Goal: Information Seeking & Learning: Check status

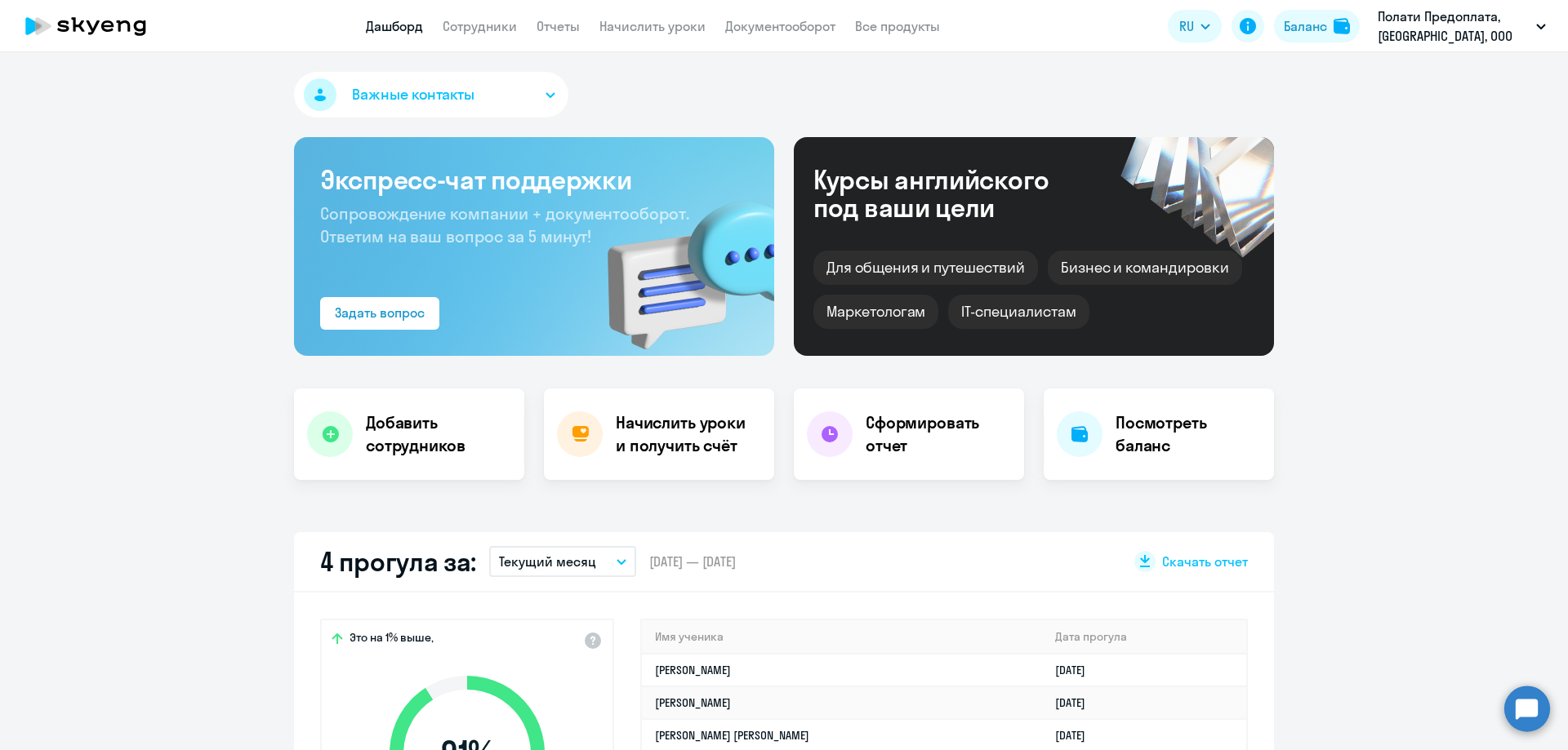
select select "30"
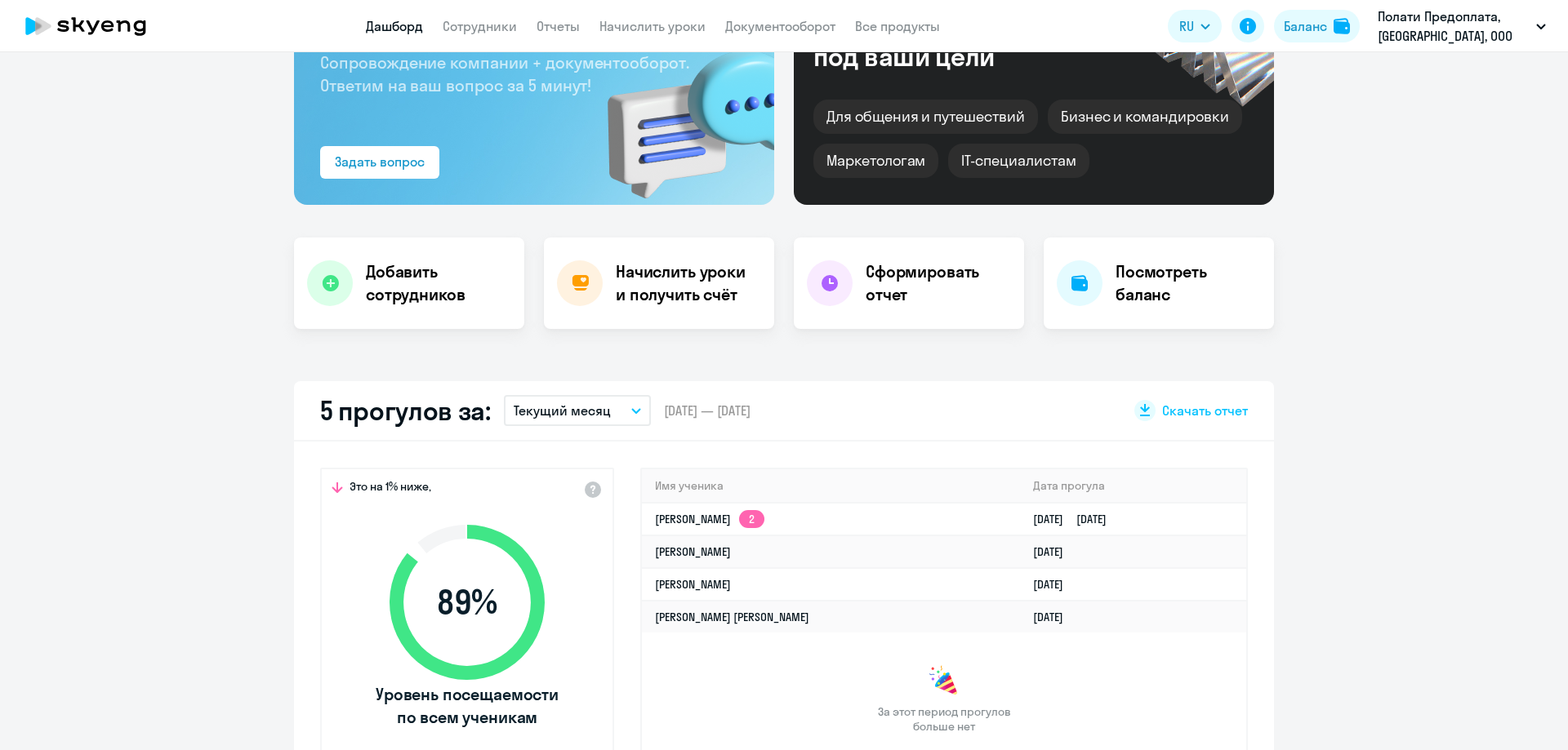
scroll to position [163, 0]
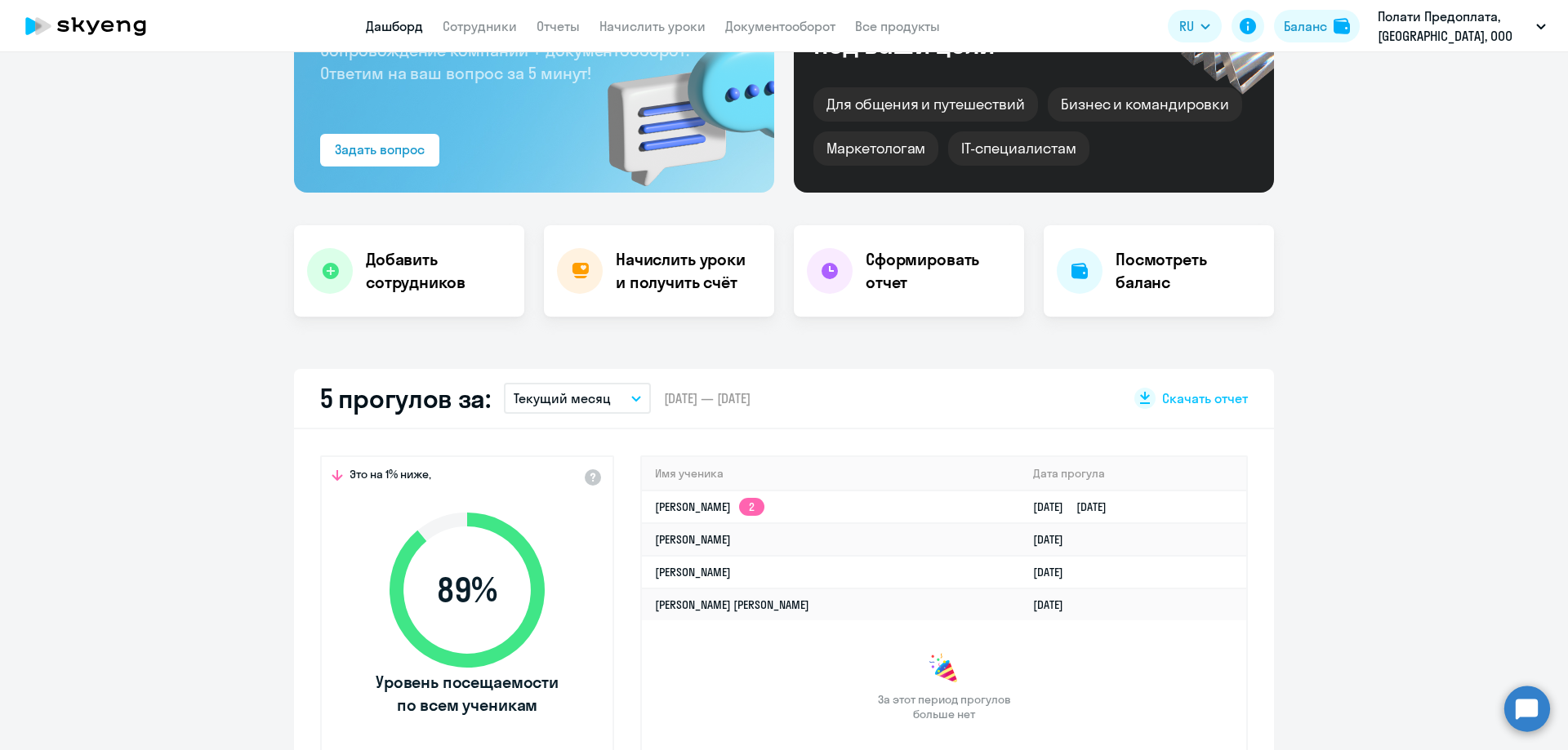
select select "30"
click at [724, 499] on link "[PERSON_NAME] 2" at bounding box center [710, 507] width 110 height 15
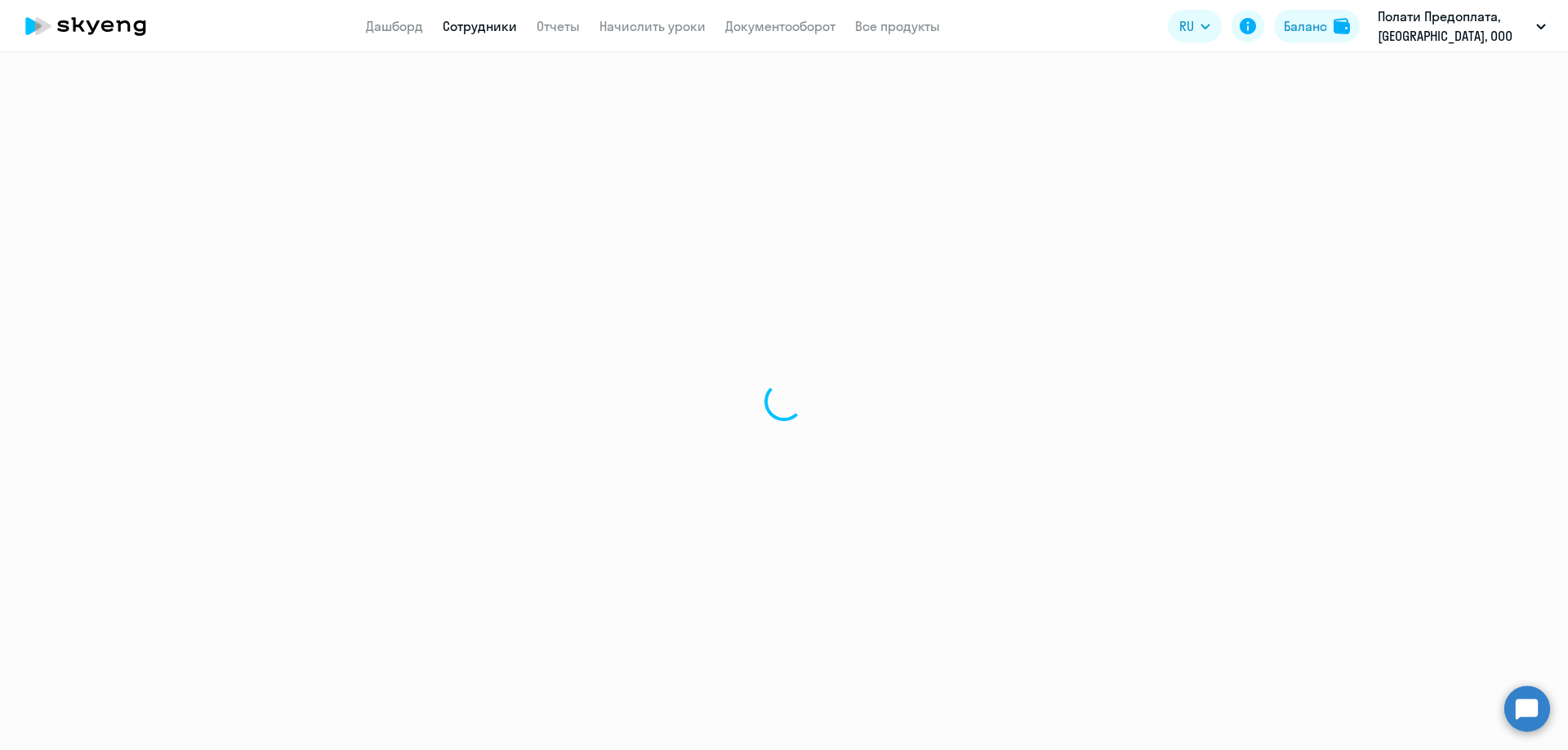
select select "english"
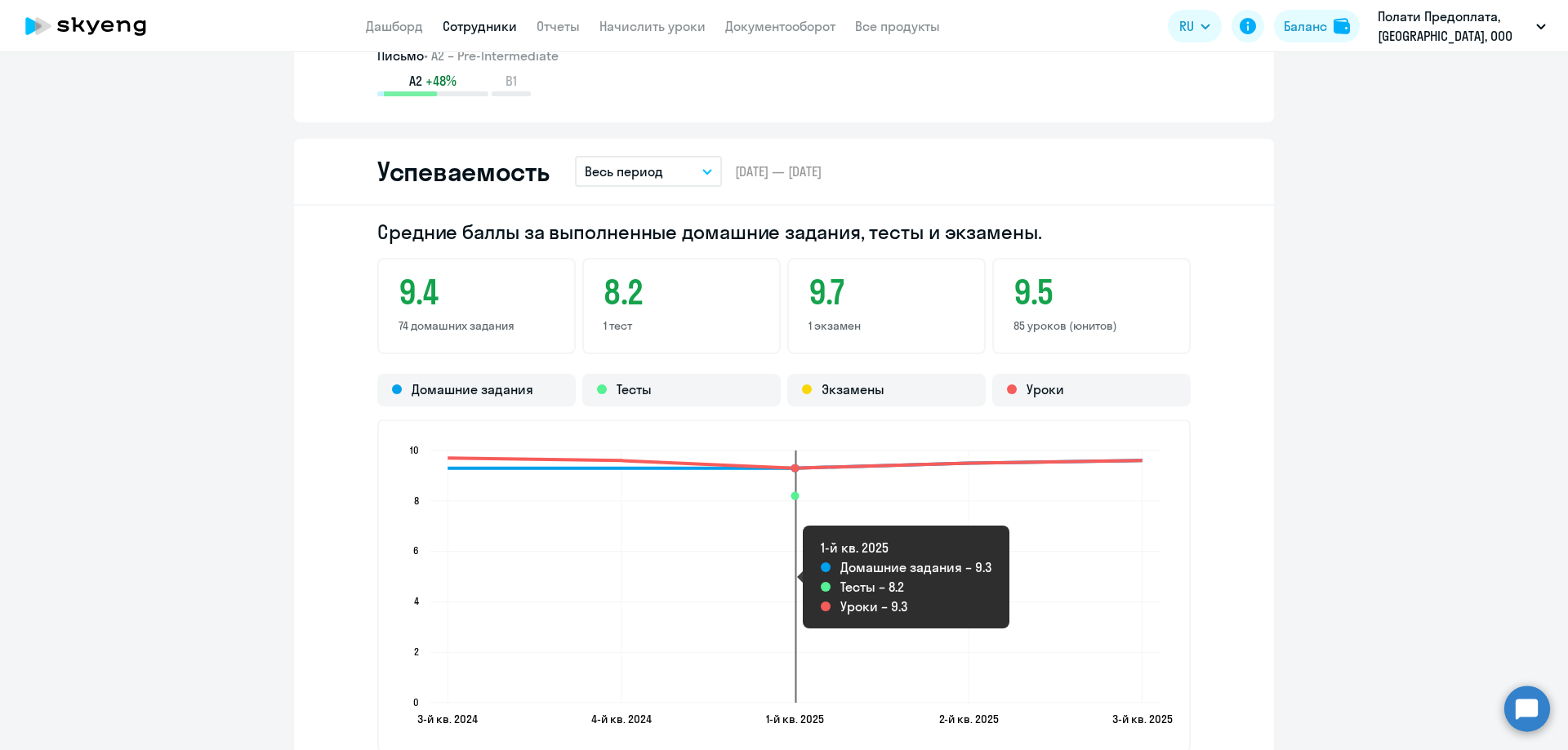
scroll to position [1877, 0]
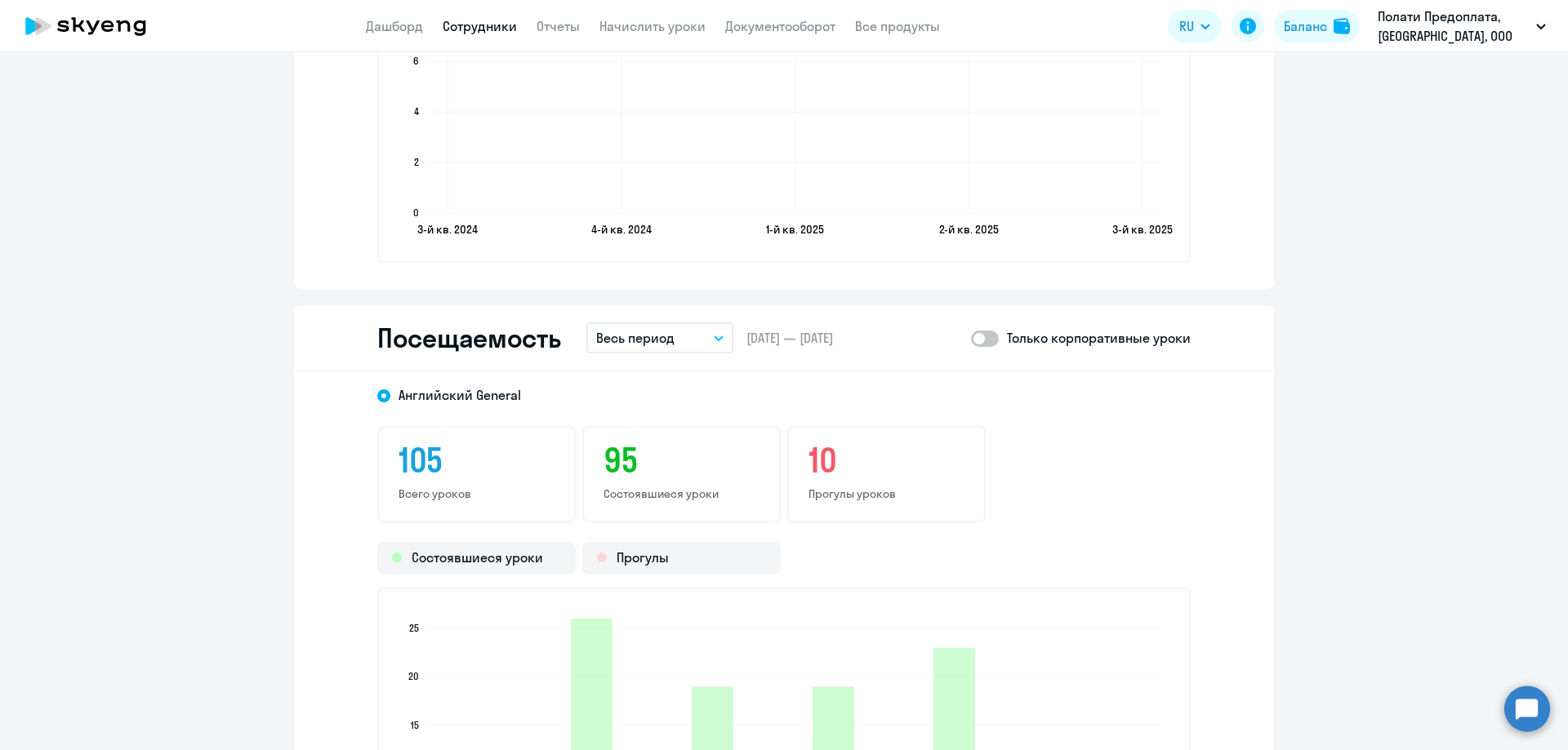
click at [691, 341] on button "Весь период" at bounding box center [659, 338] width 147 height 31
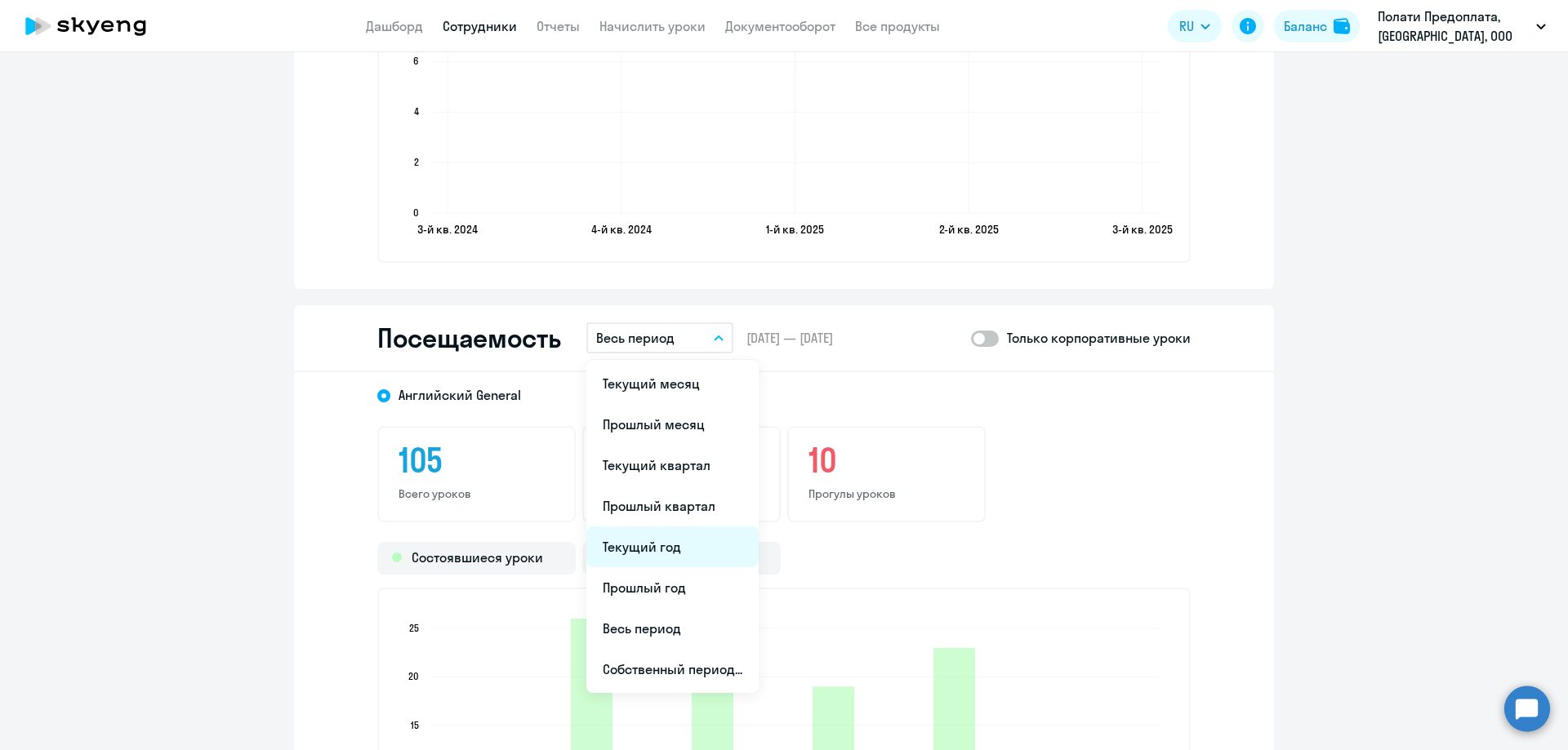
click at [674, 540] on li "Текущий год" at bounding box center [673, 547] width 172 height 41
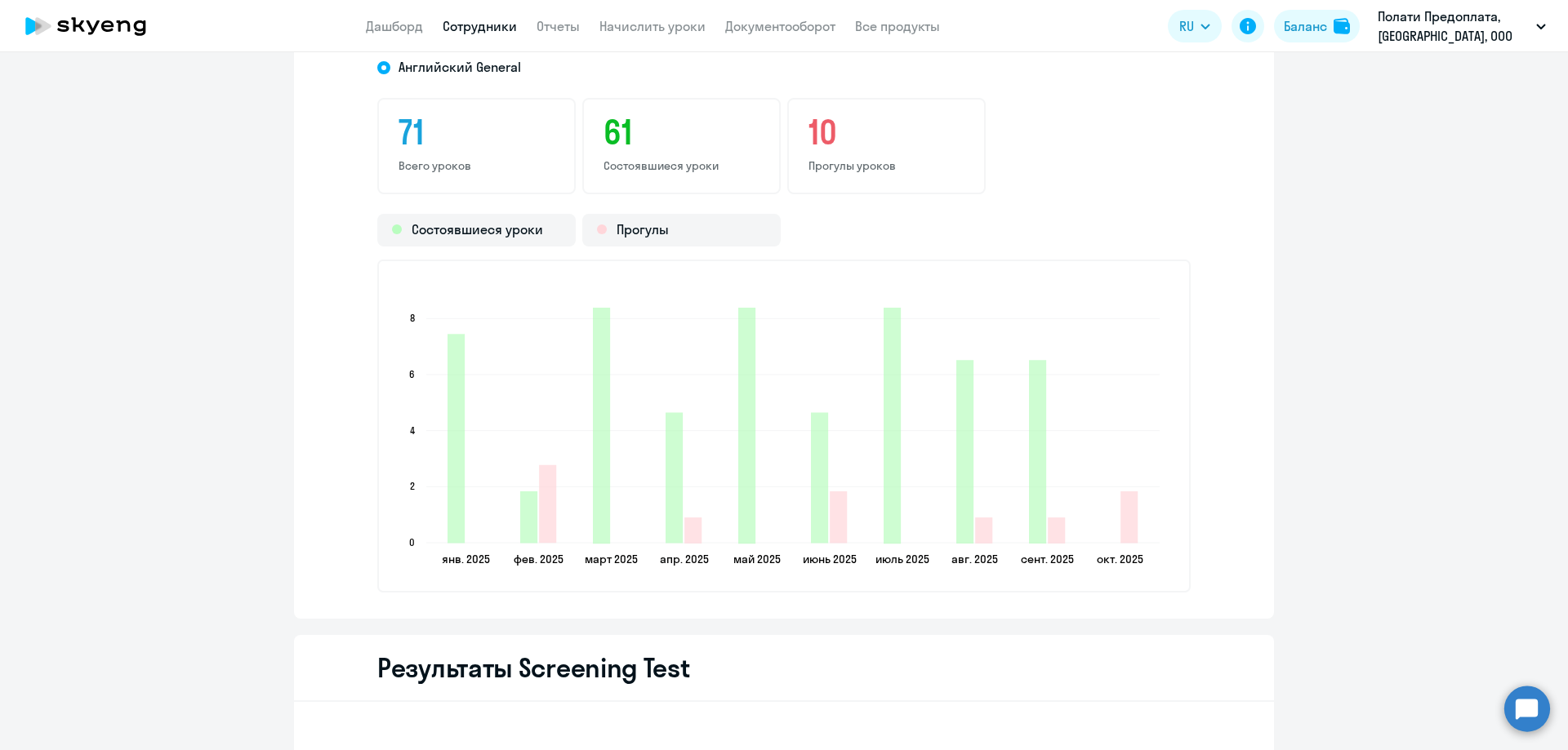
scroll to position [2204, 0]
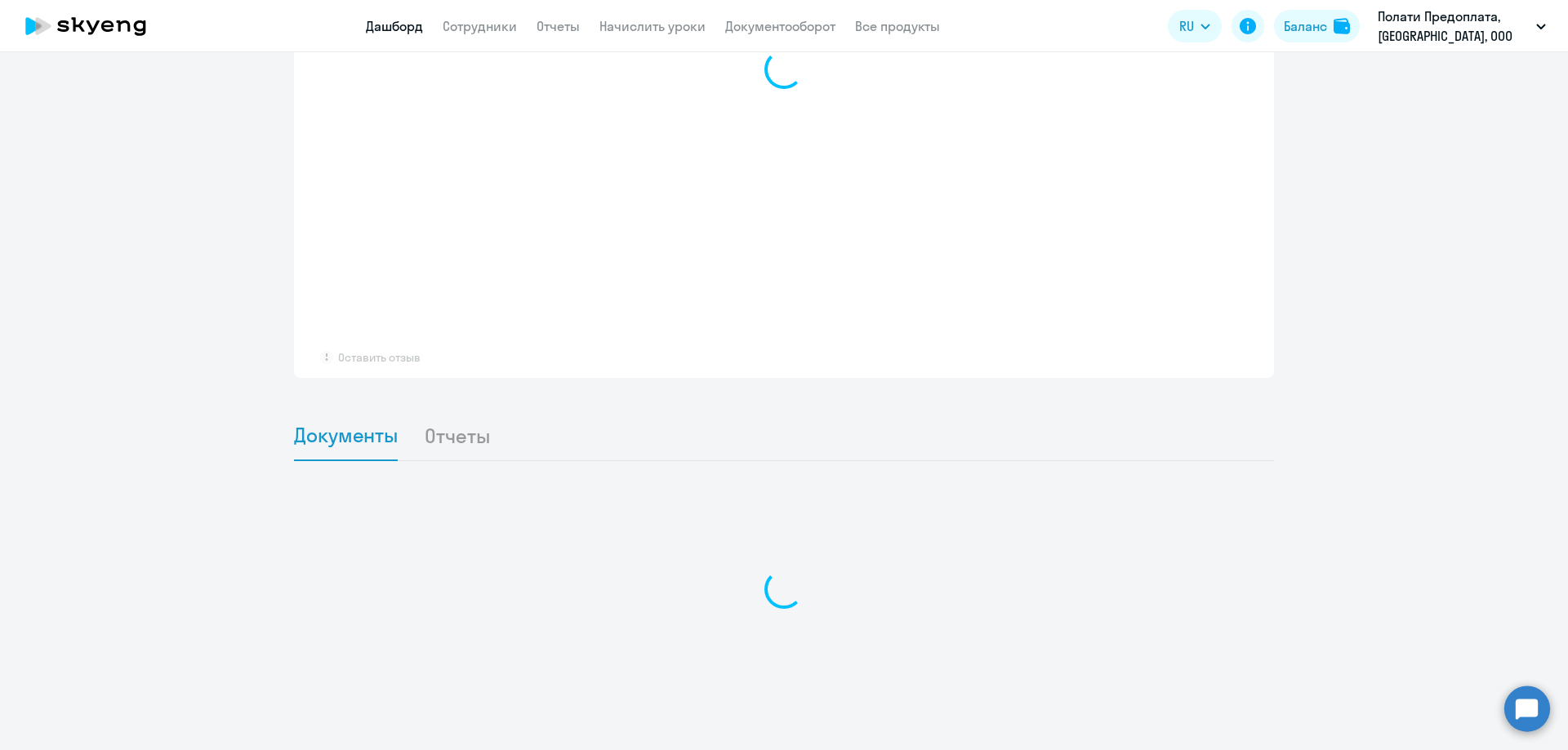
scroll to position [1317, 0]
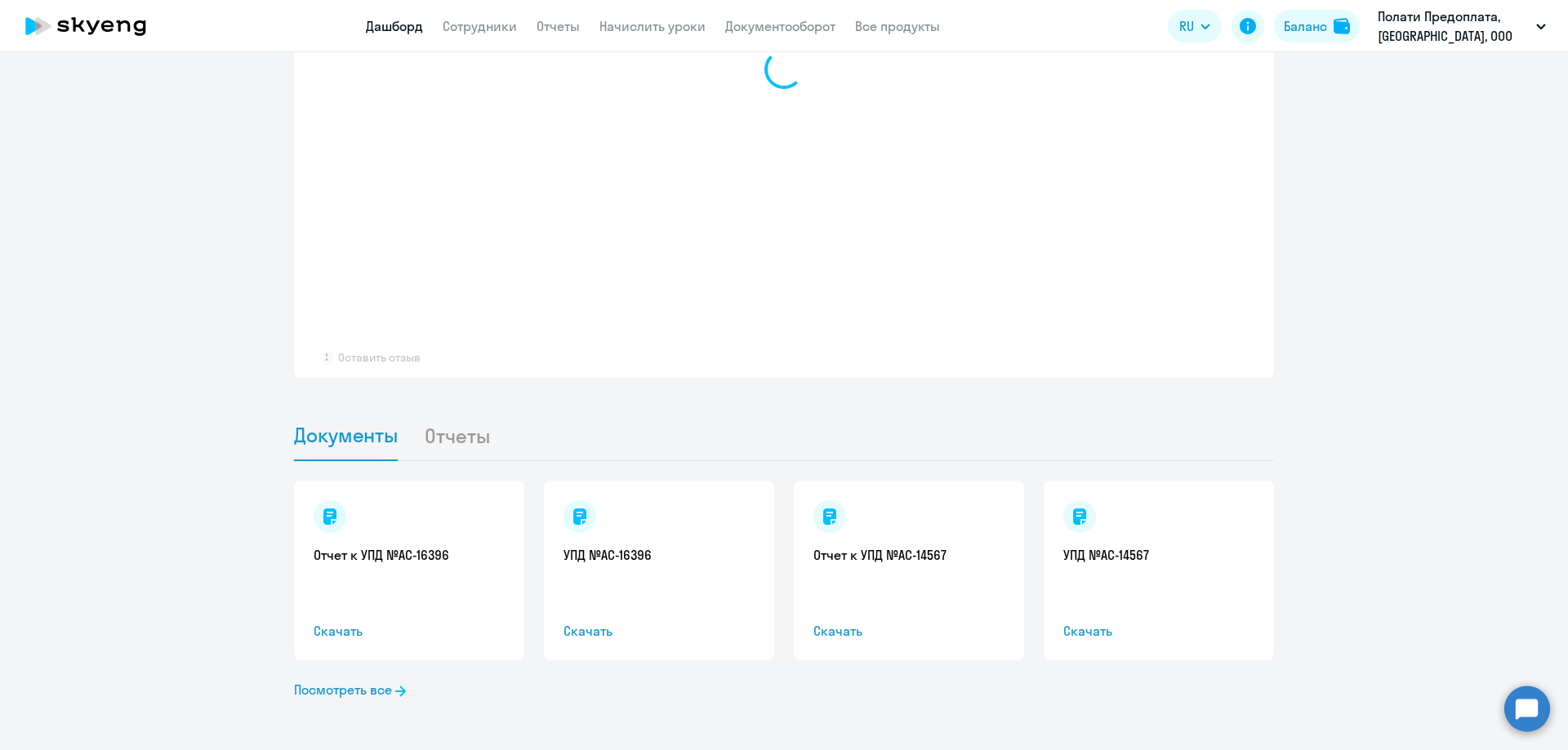
select select "30"
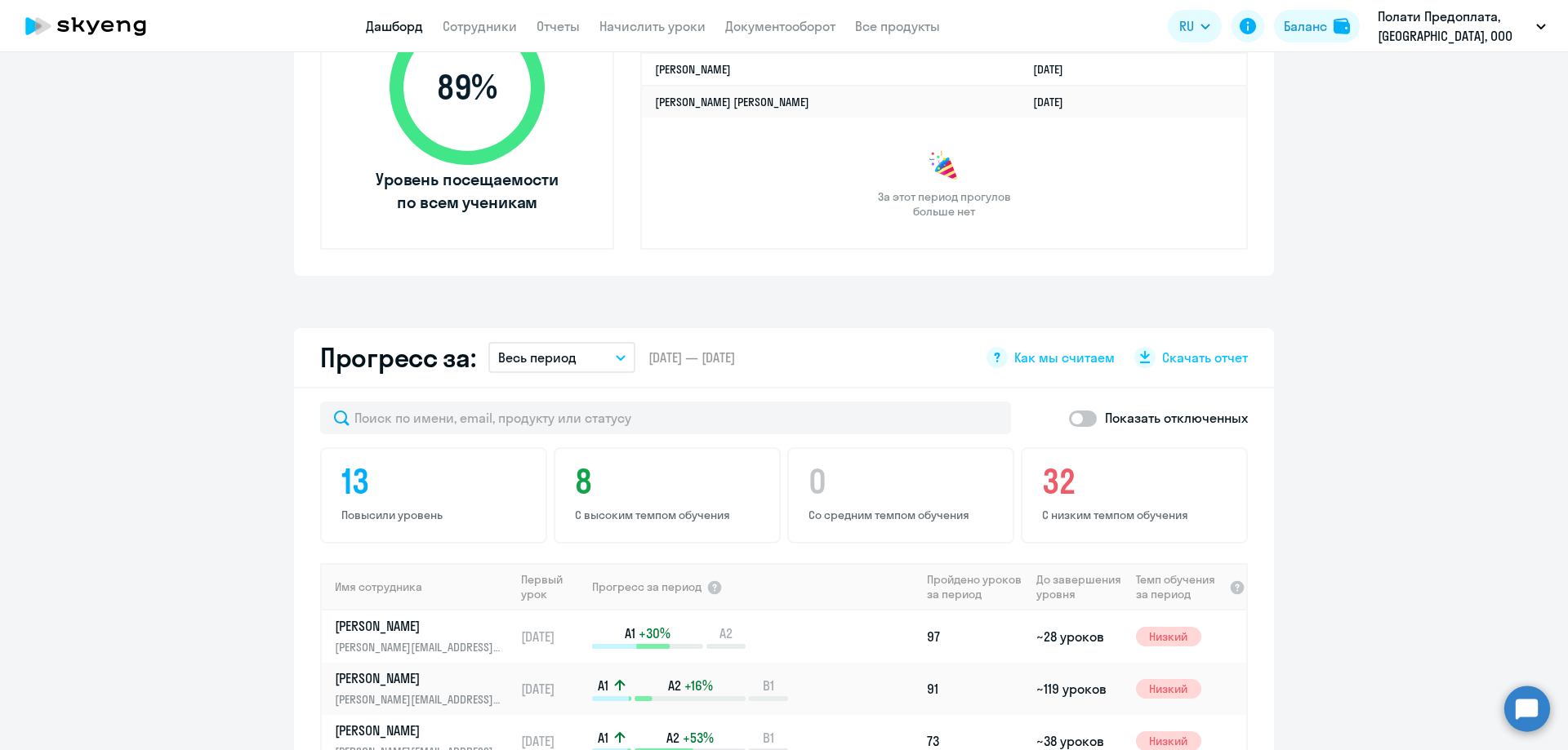
scroll to position [95, 0]
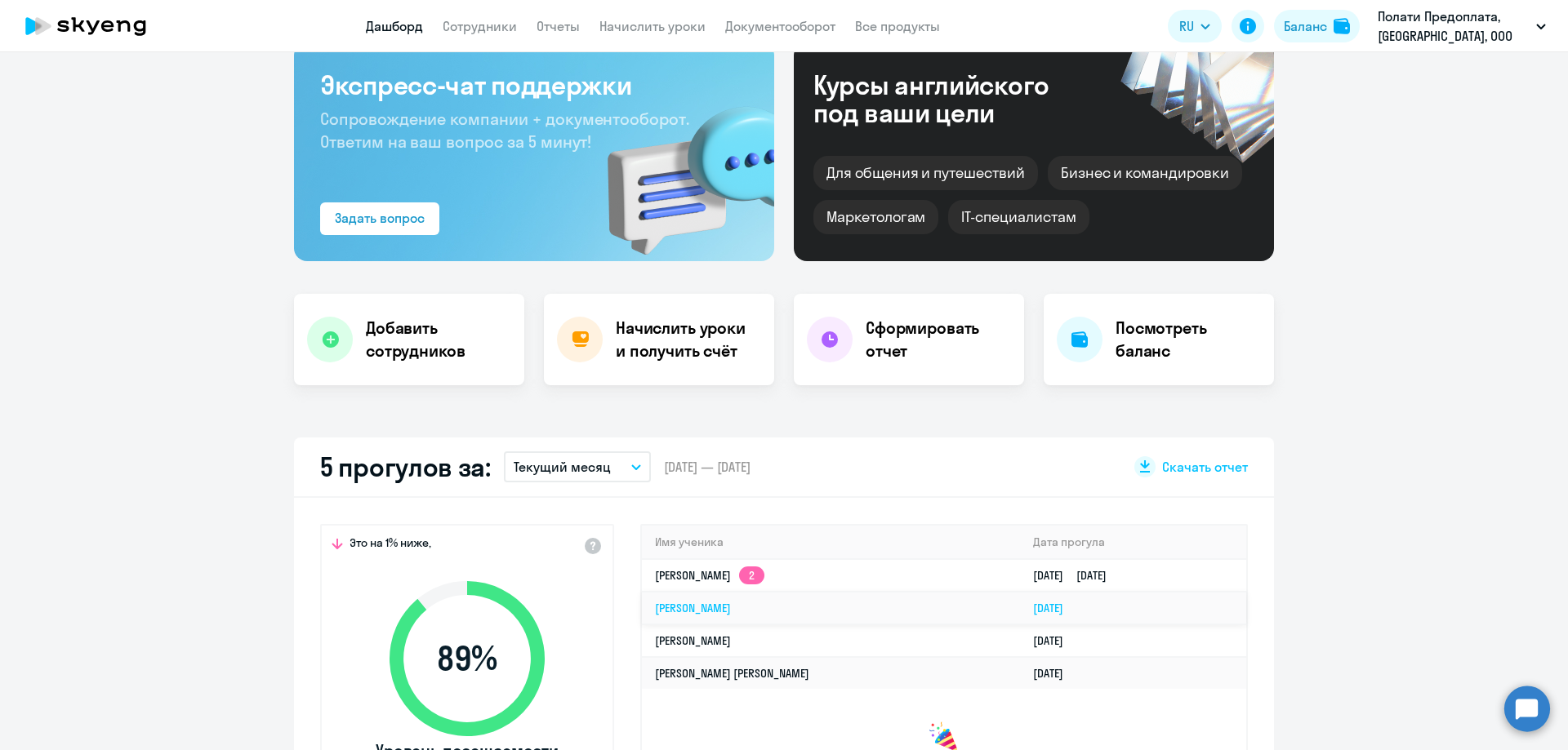
click at [723, 610] on link "[PERSON_NAME]" at bounding box center [693, 608] width 76 height 15
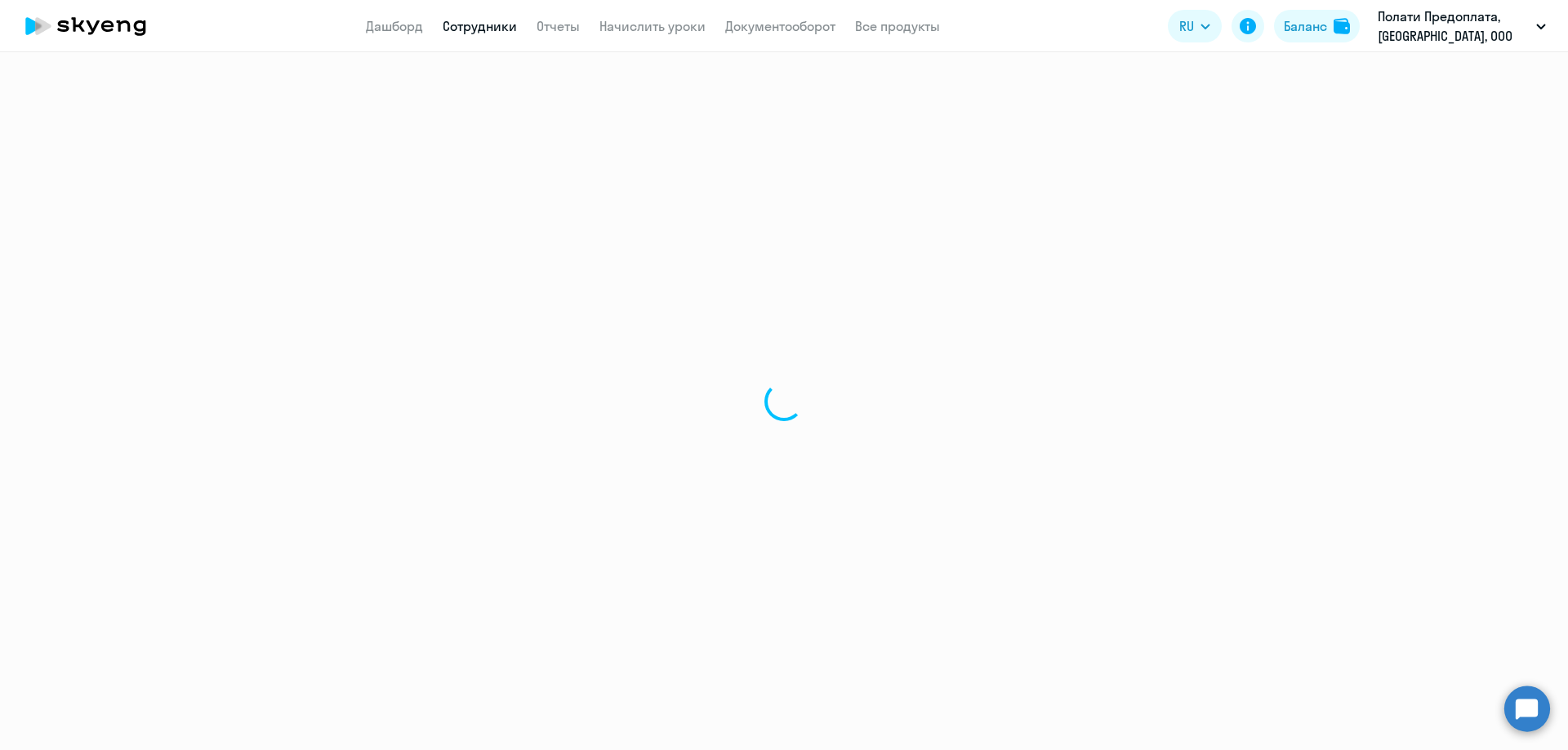
select select "english"
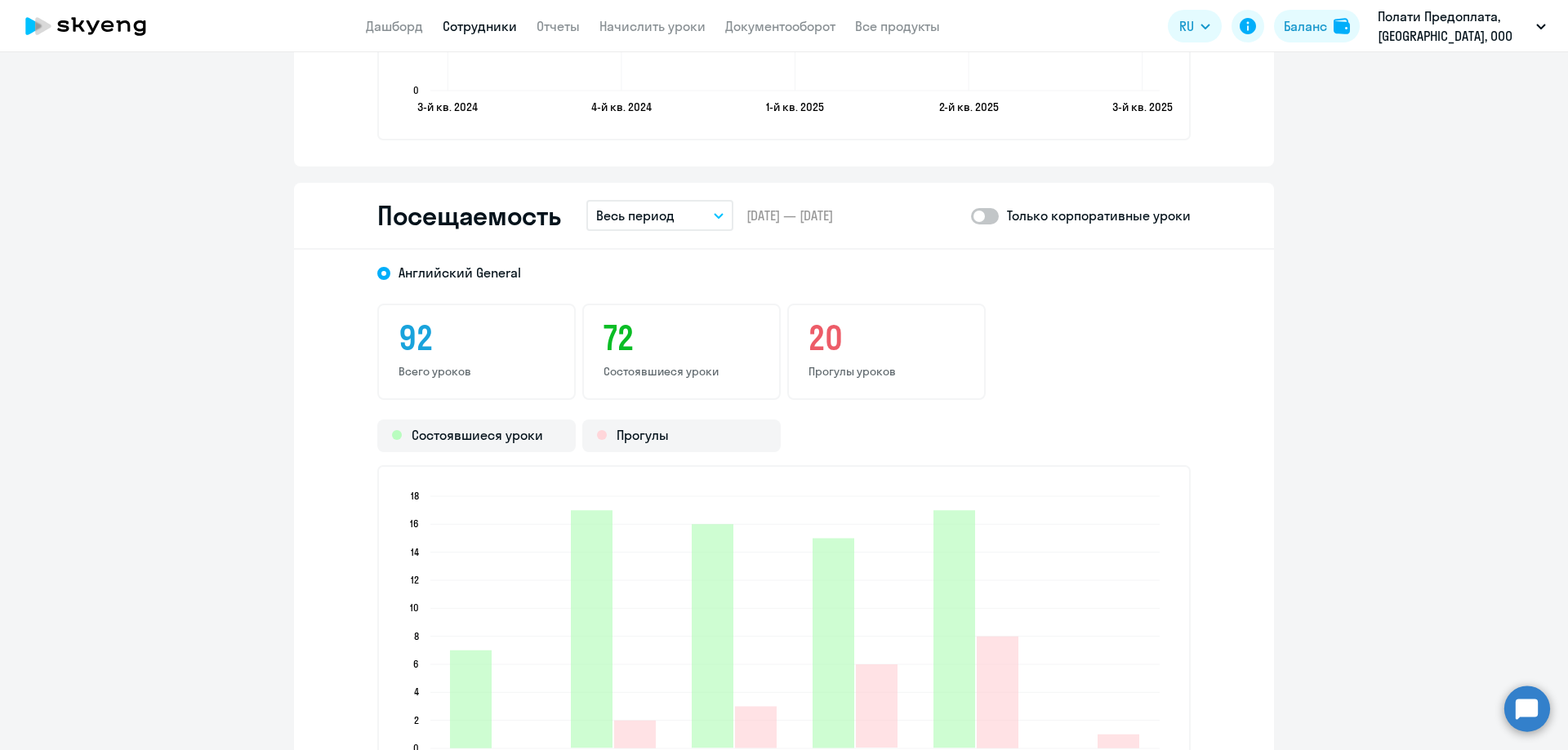
scroll to position [1959, 0]
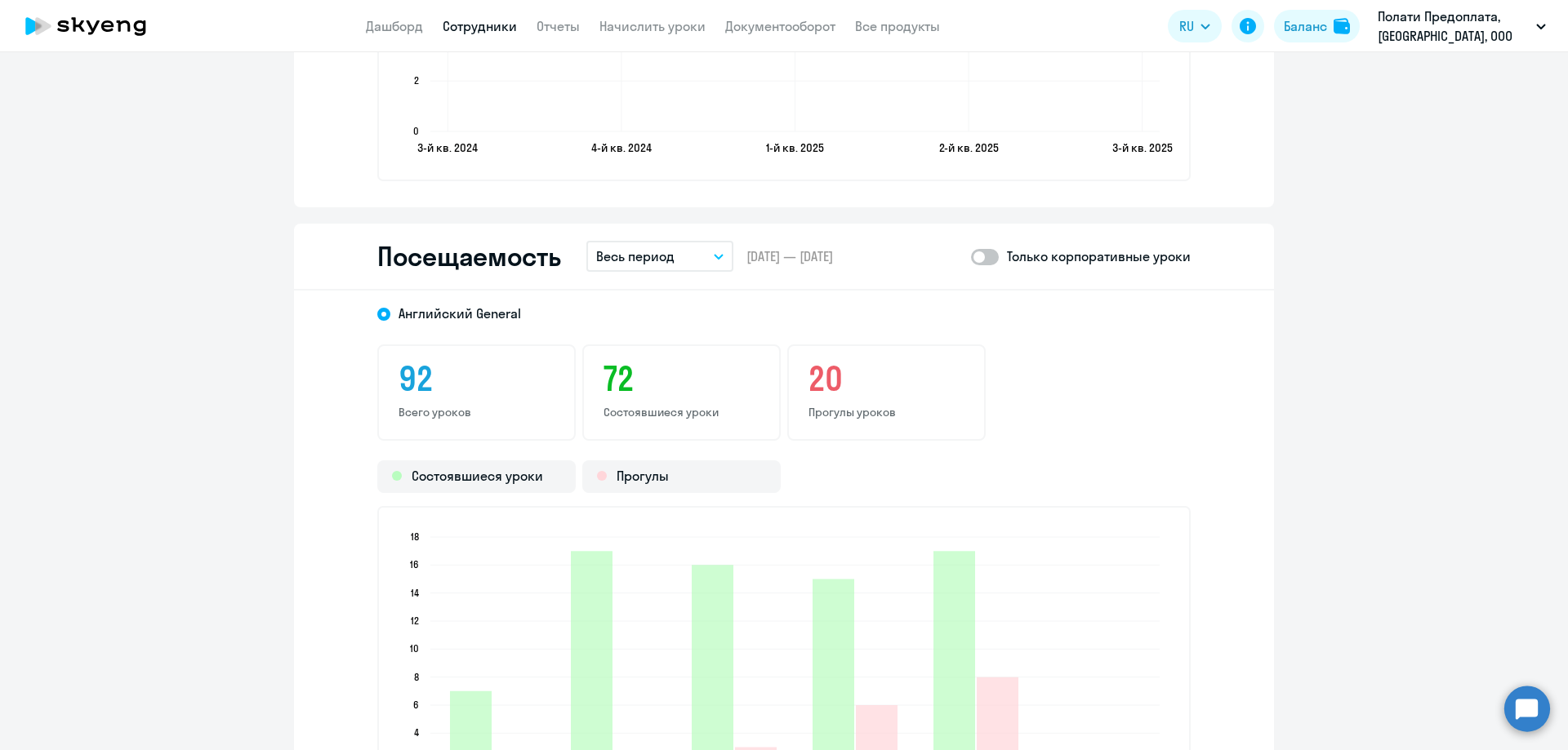
click at [651, 252] on p "Весь период" at bounding box center [636, 256] width 79 height 20
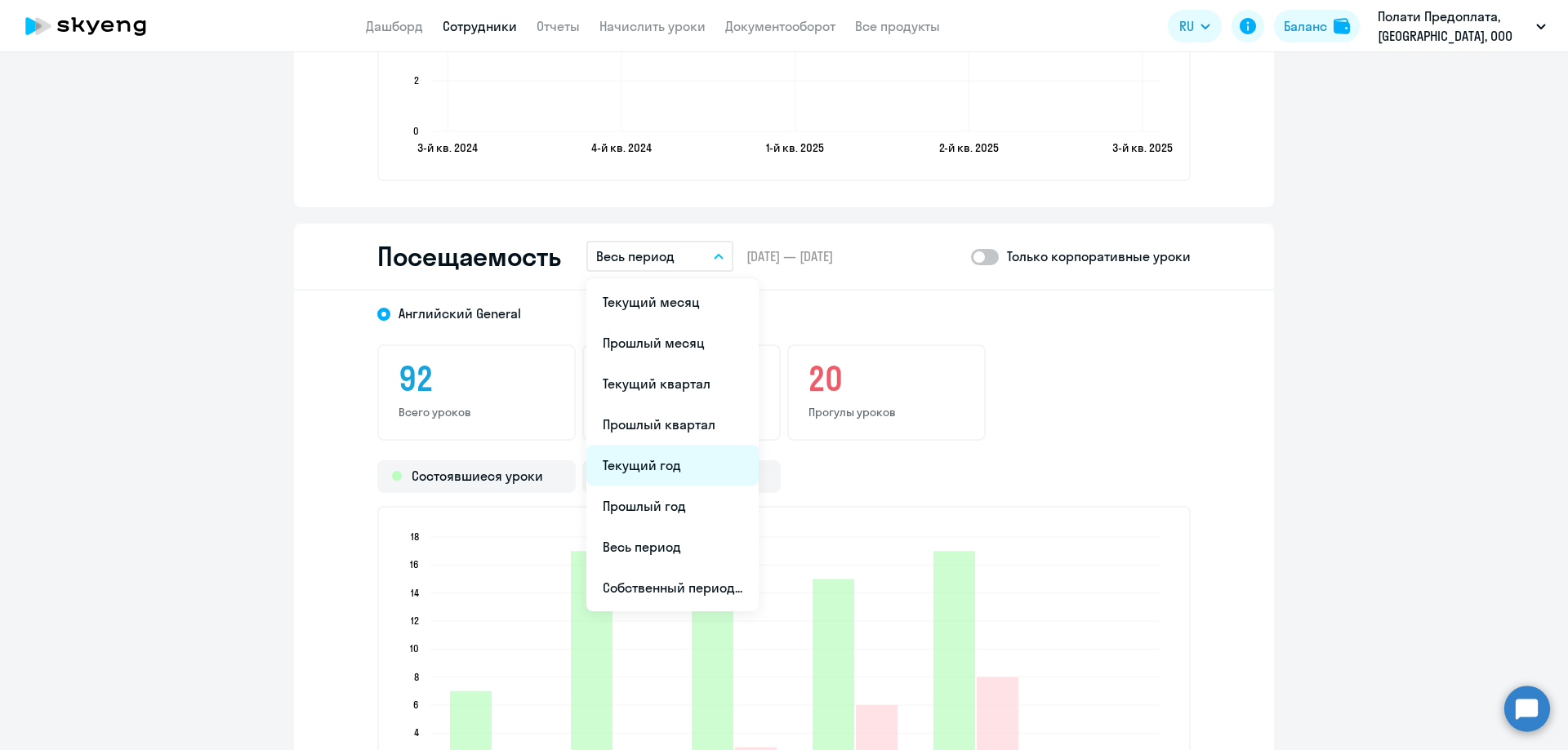
click at [653, 471] on li "Текущий год" at bounding box center [673, 465] width 172 height 41
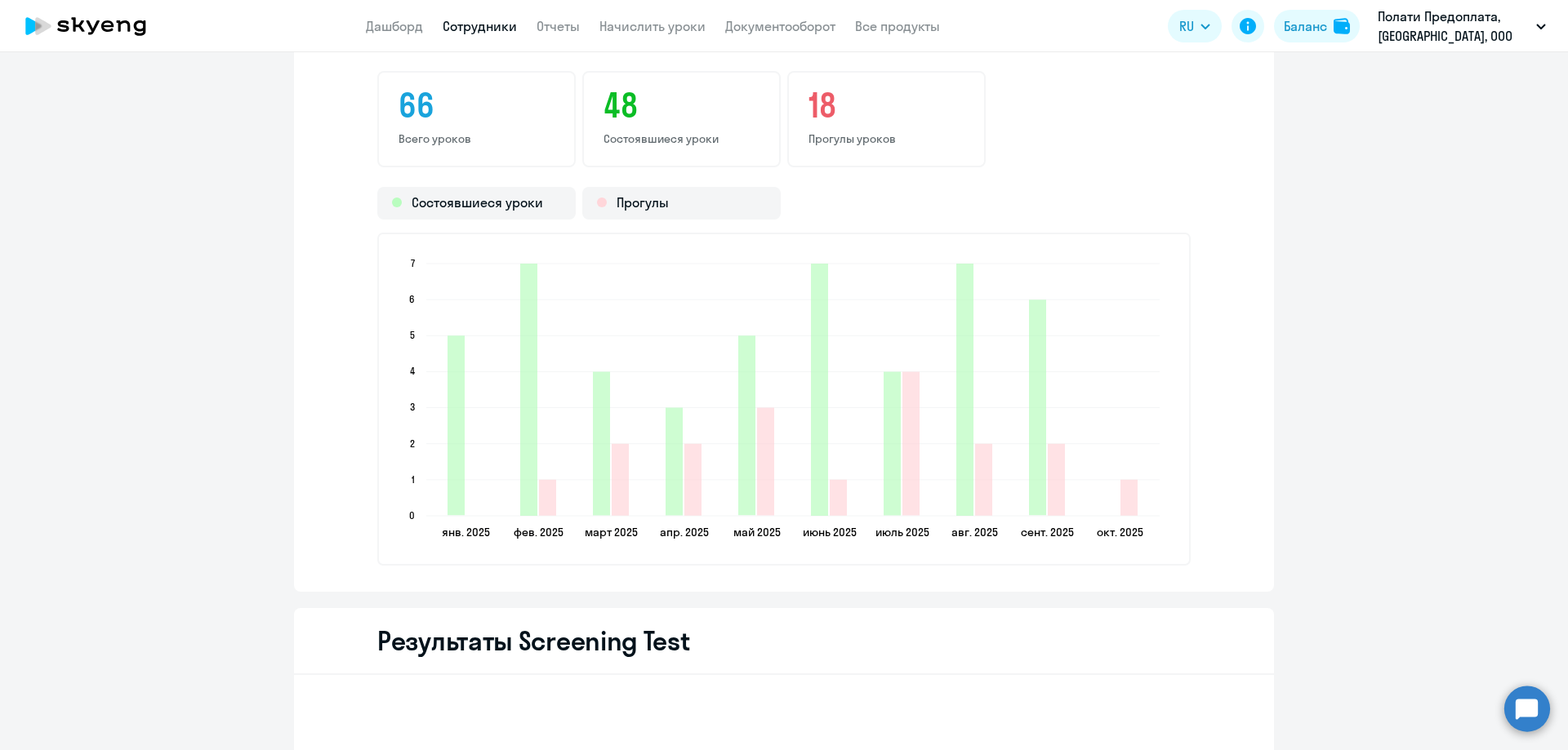
scroll to position [2204, 0]
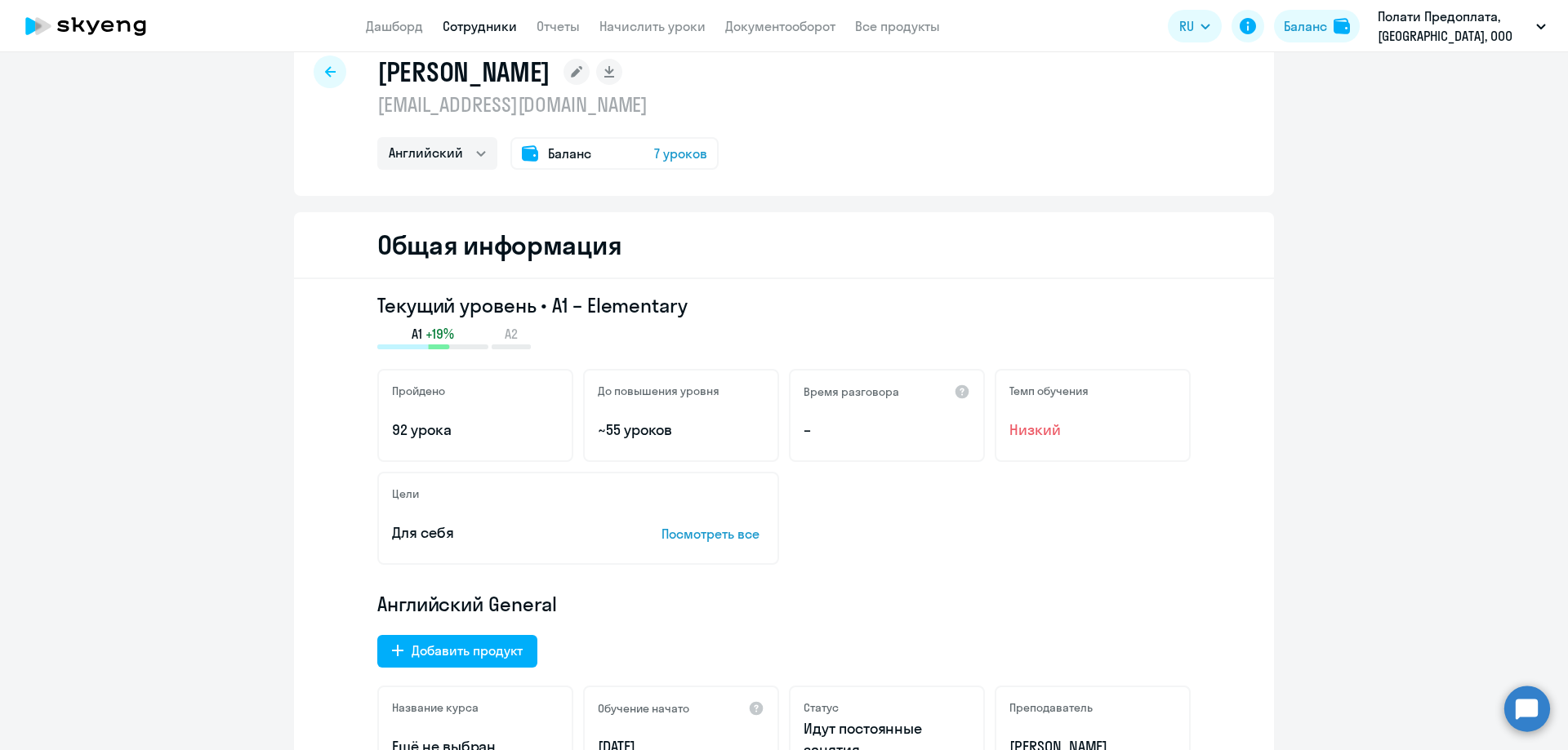
scroll to position [0, 0]
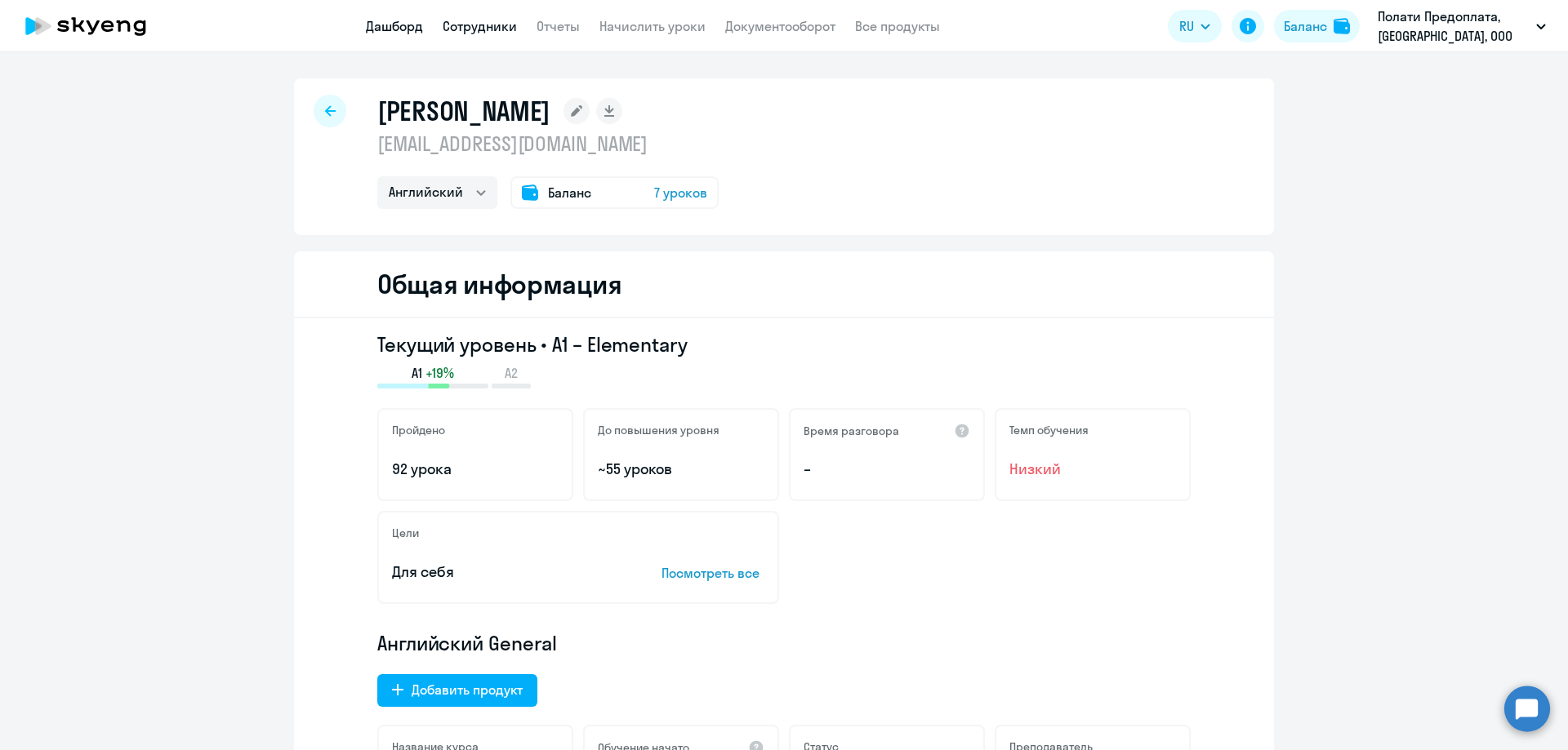
click at [400, 24] on link "Дашборд" at bounding box center [395, 26] width 57 height 16
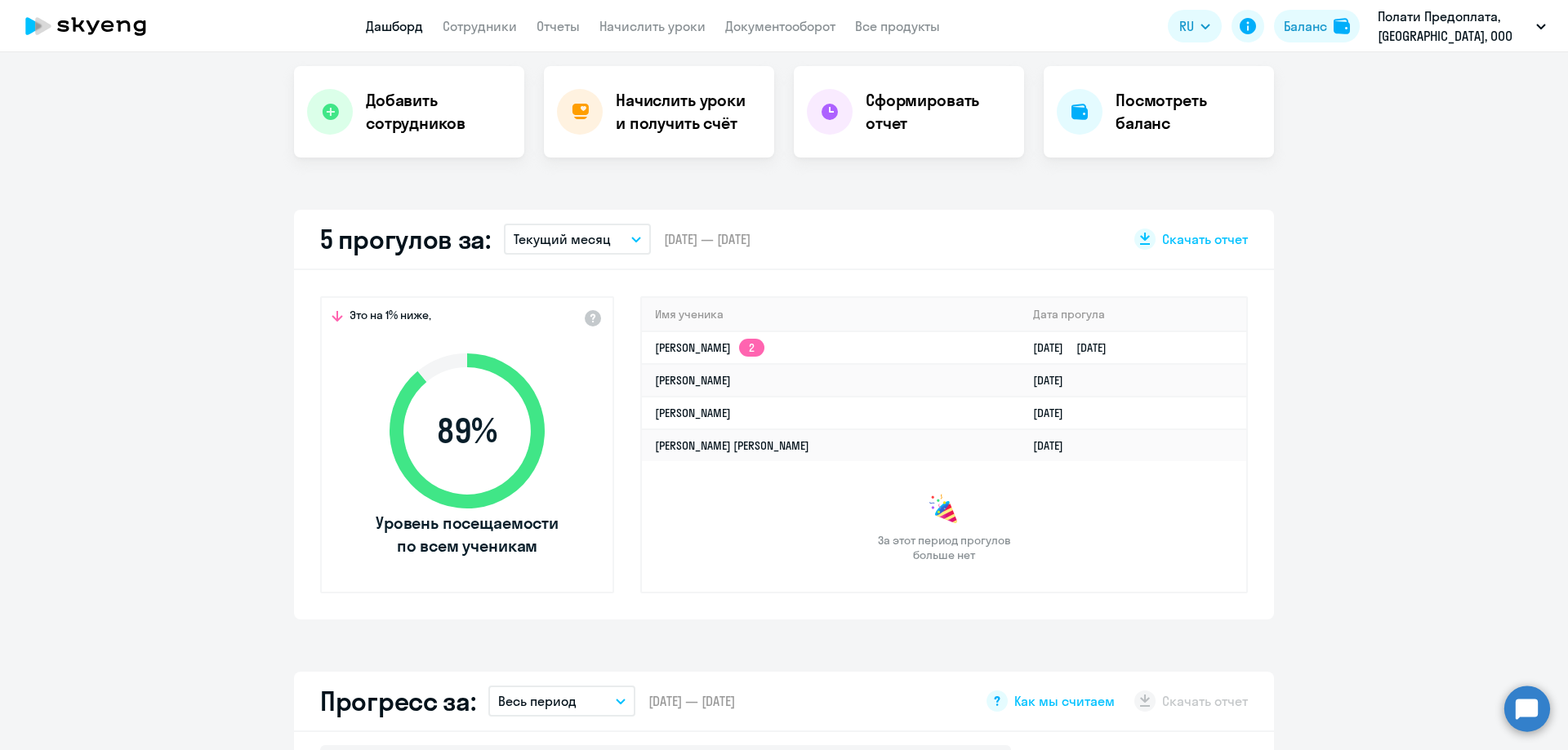
scroll to position [327, 0]
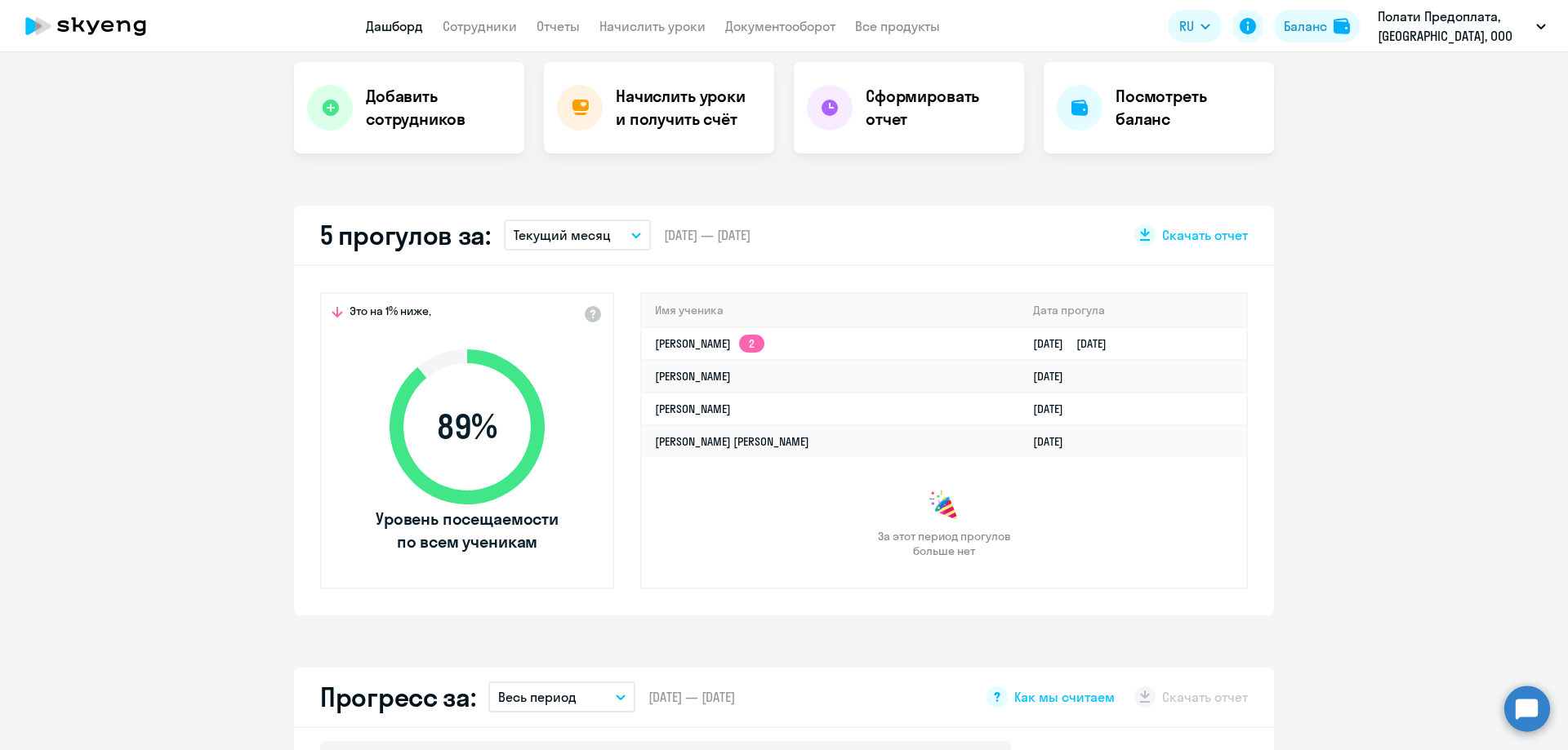
select select "30"
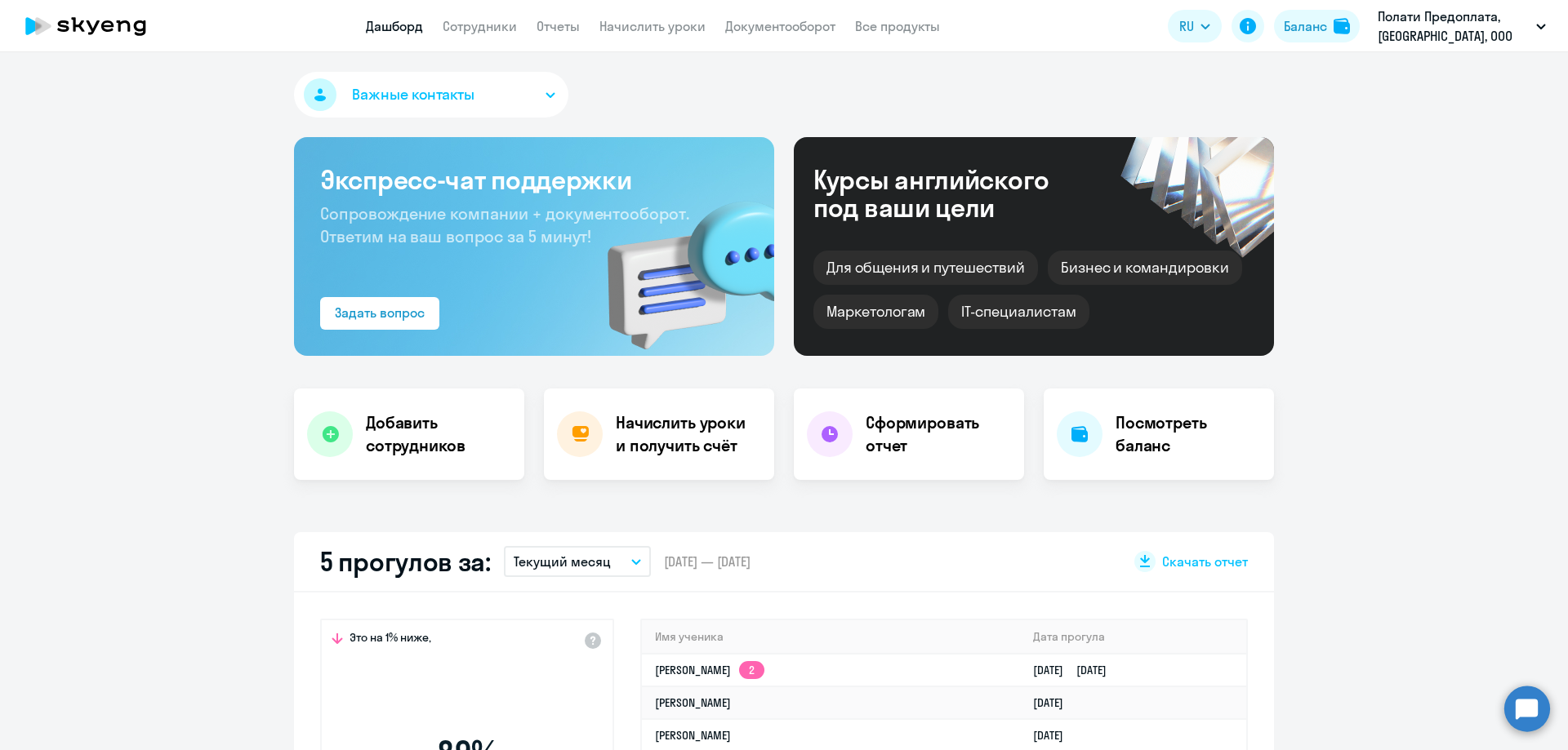
select select "30"
